Goal: Check status

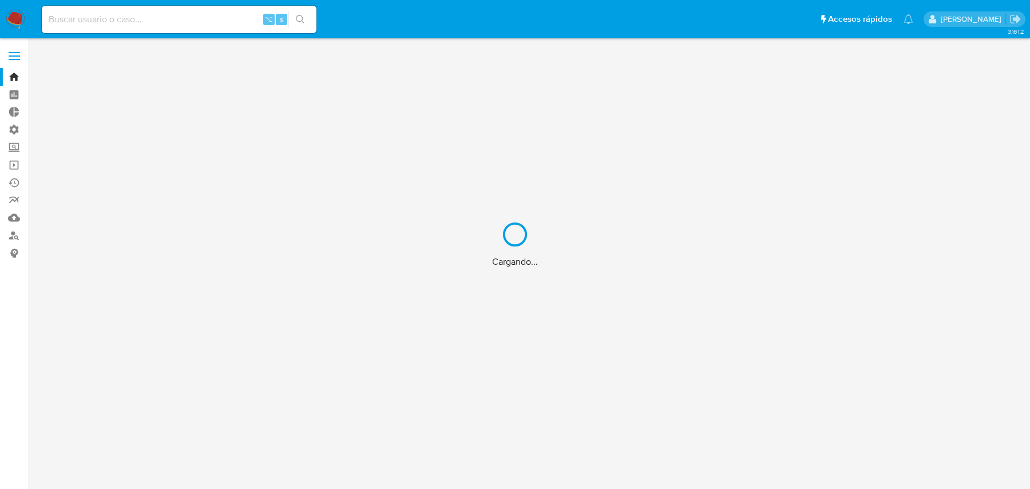
click at [178, 20] on div "Cargando..." at bounding box center [515, 244] width 1030 height 489
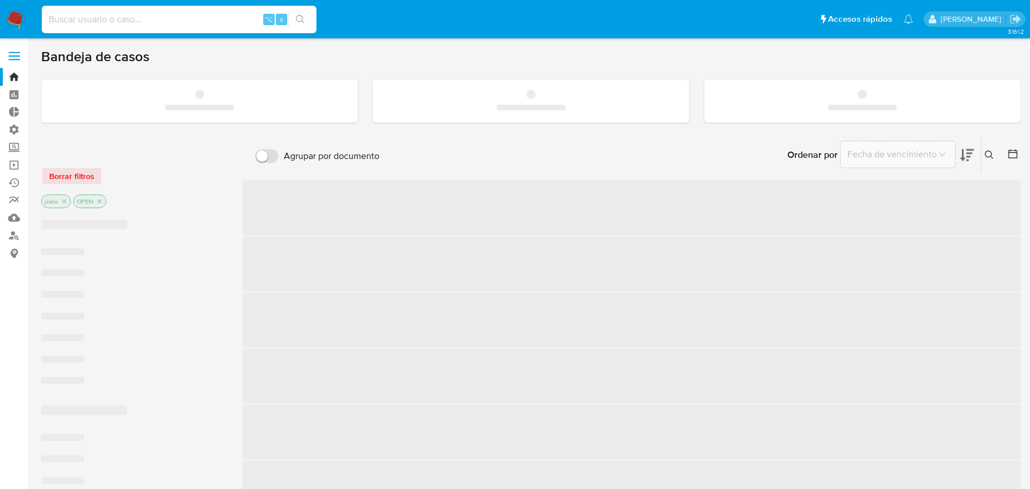
click at [171, 20] on input at bounding box center [179, 19] width 275 height 15
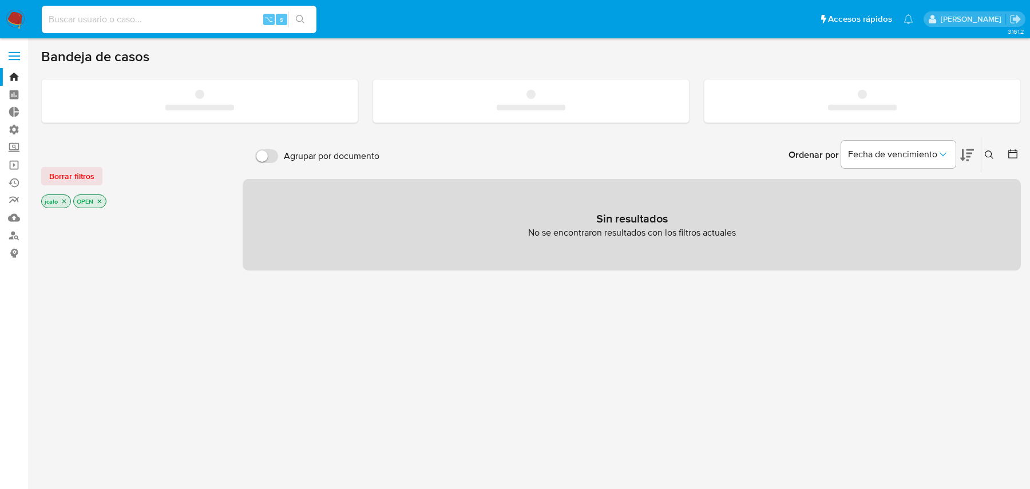
paste input "F9SBEONdXS8pPLPe6ilRFOwj"
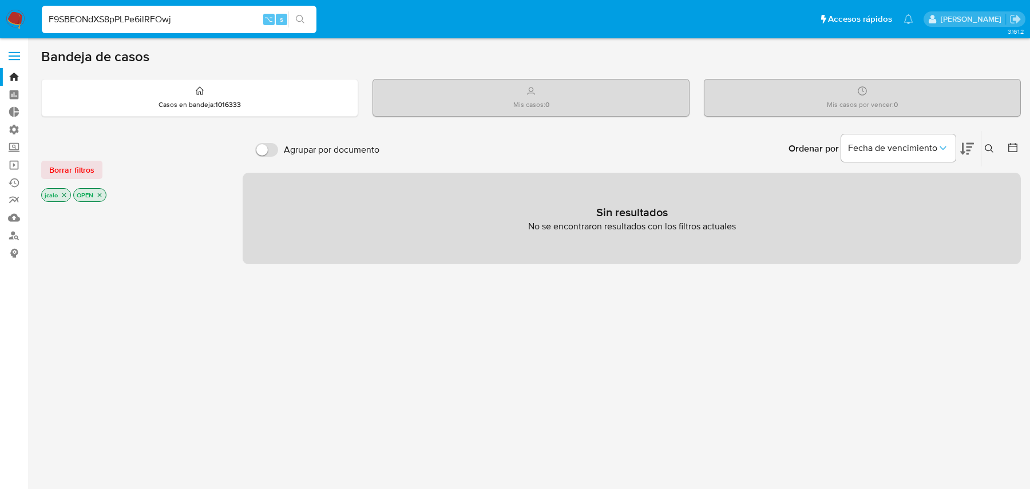
type input "F9SBEONdXS8pPLPe6ilRFOwj"
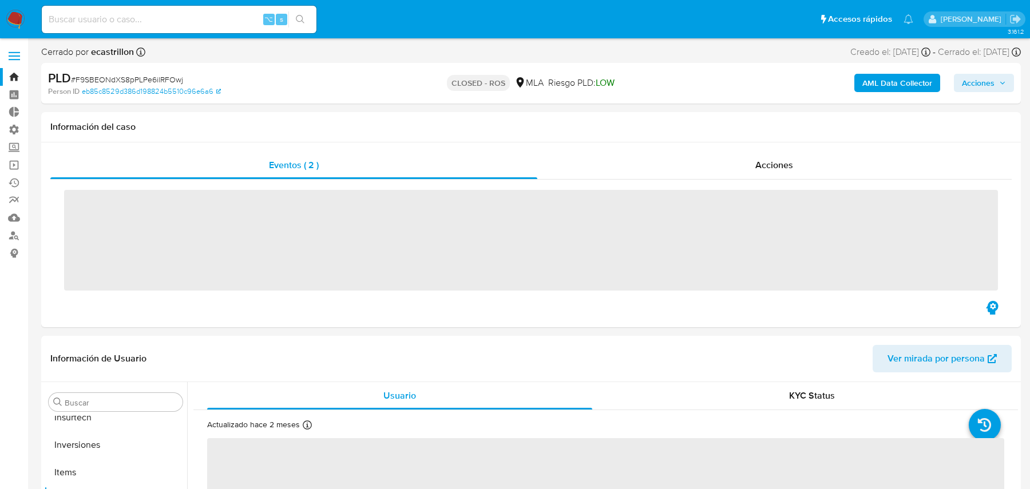
scroll to position [593, 0]
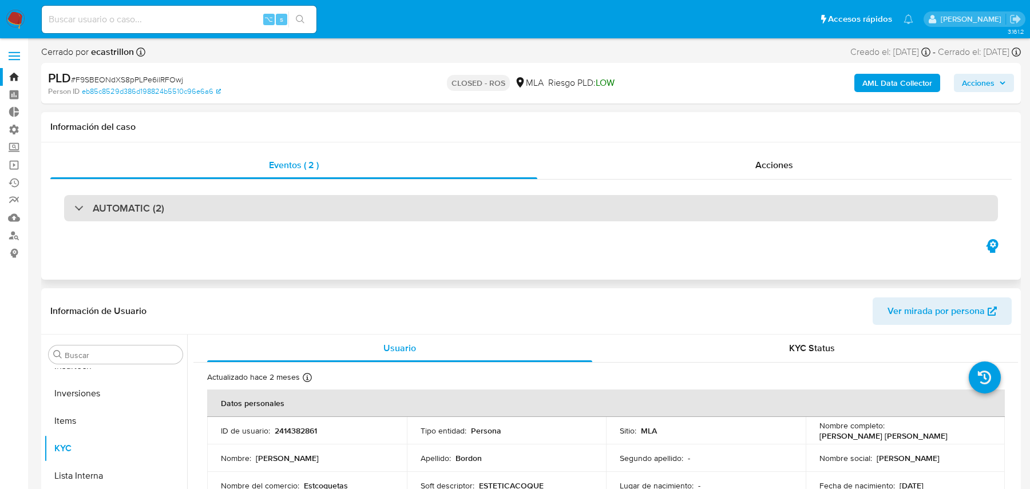
click at [574, 201] on div "AUTOMATIC (2)" at bounding box center [531, 208] width 934 height 26
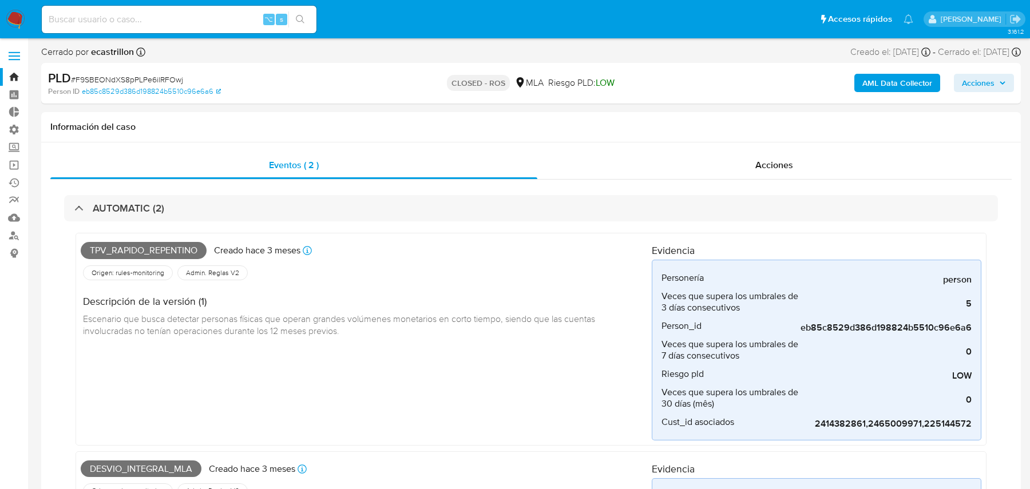
click at [914, 76] on b "AML Data Collector" at bounding box center [898, 83] width 70 height 18
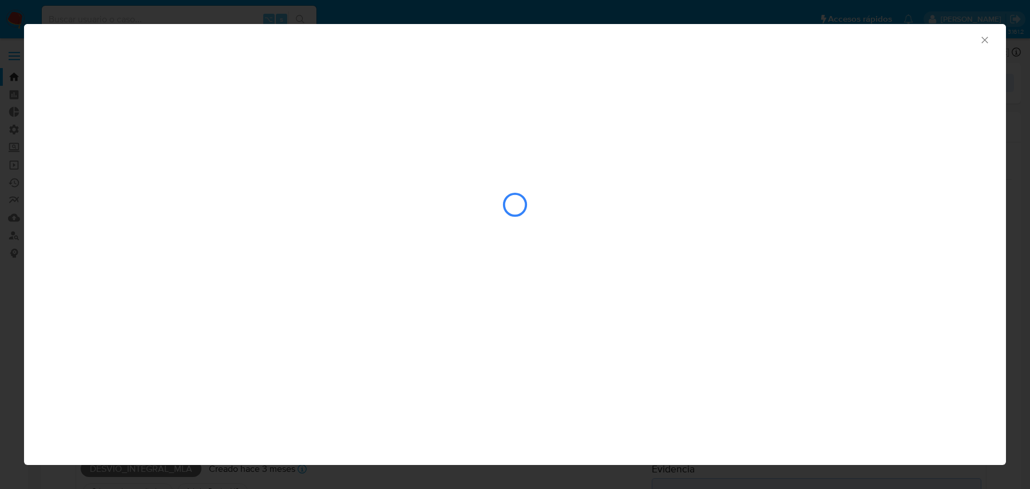
select select "10"
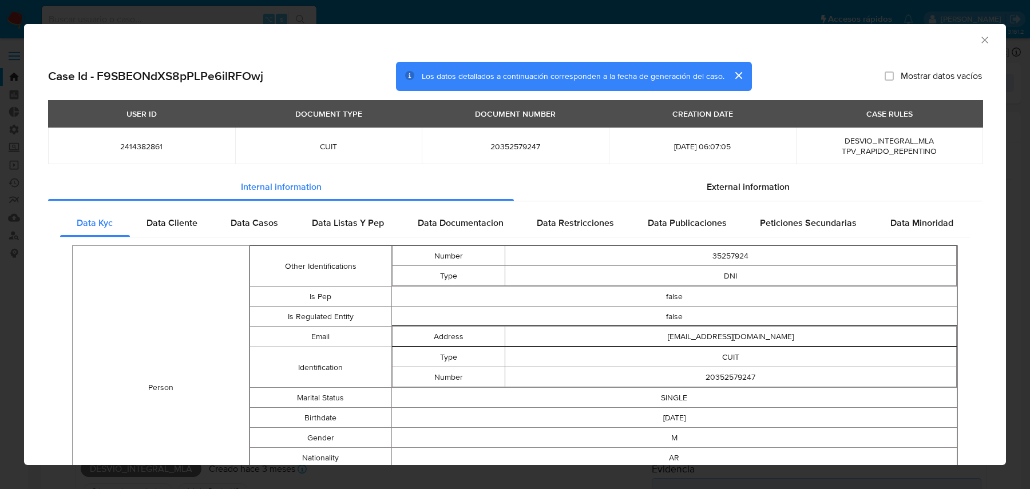
click at [250, 223] on span "Data Casos" at bounding box center [255, 222] width 48 height 13
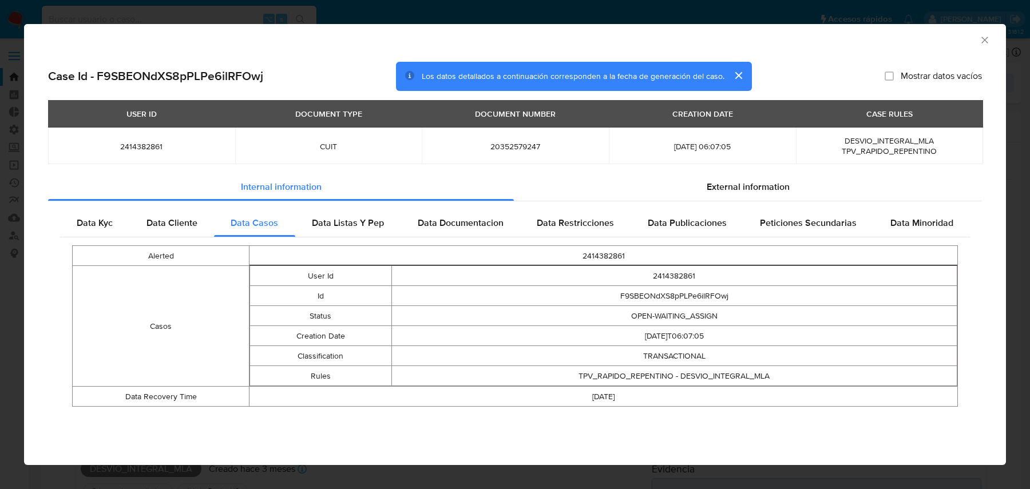
click at [693, 376] on td "TPV_RAPIDO_REPENTINO - DESVIO_INTEGRAL_MLA" at bounding box center [675, 376] width 566 height 20
